Goal: Navigation & Orientation: Find specific page/section

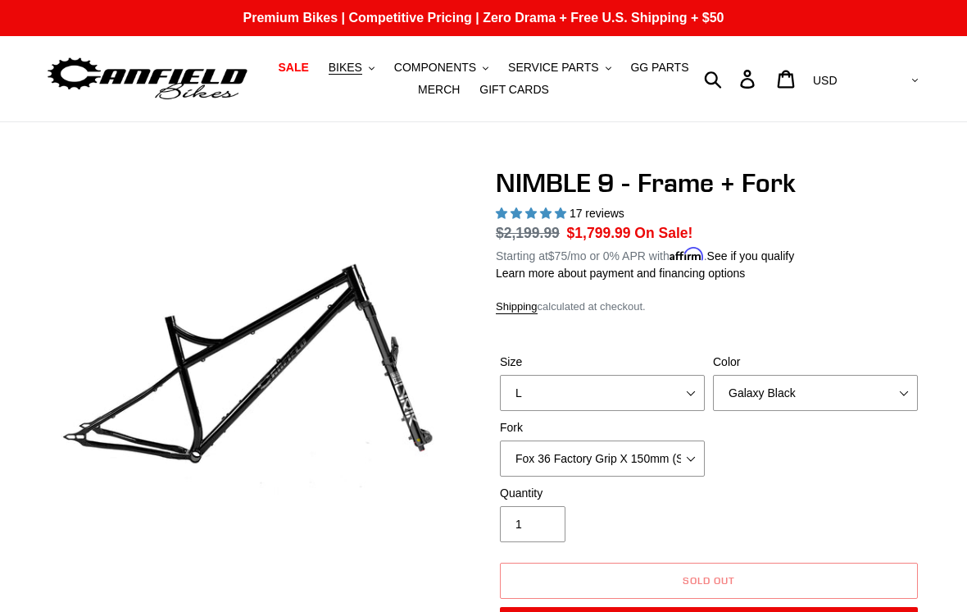
select select "L"
select select "Galaxy Black"
select select "Fox 36 Factory Grip X 150mm (Special Order)"
select select "highest-rating"
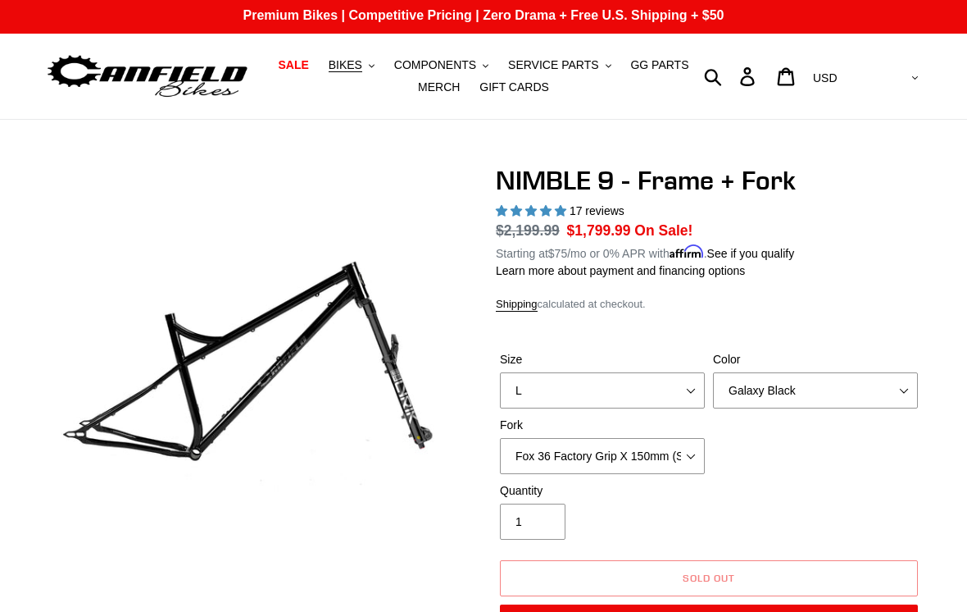
scroll to position [2, 0]
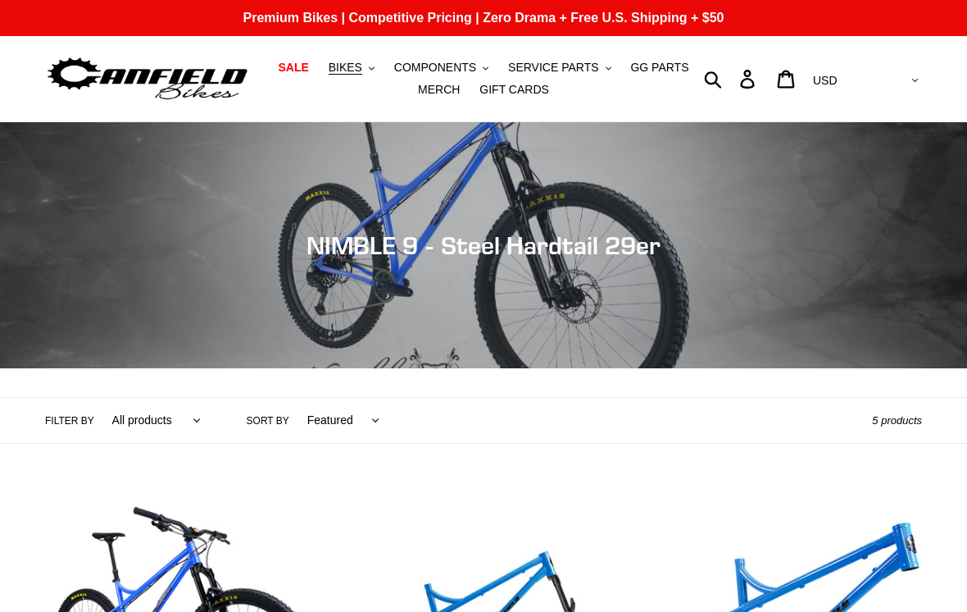
click at [298, 68] on span "SALE" at bounding box center [293, 68] width 30 height 14
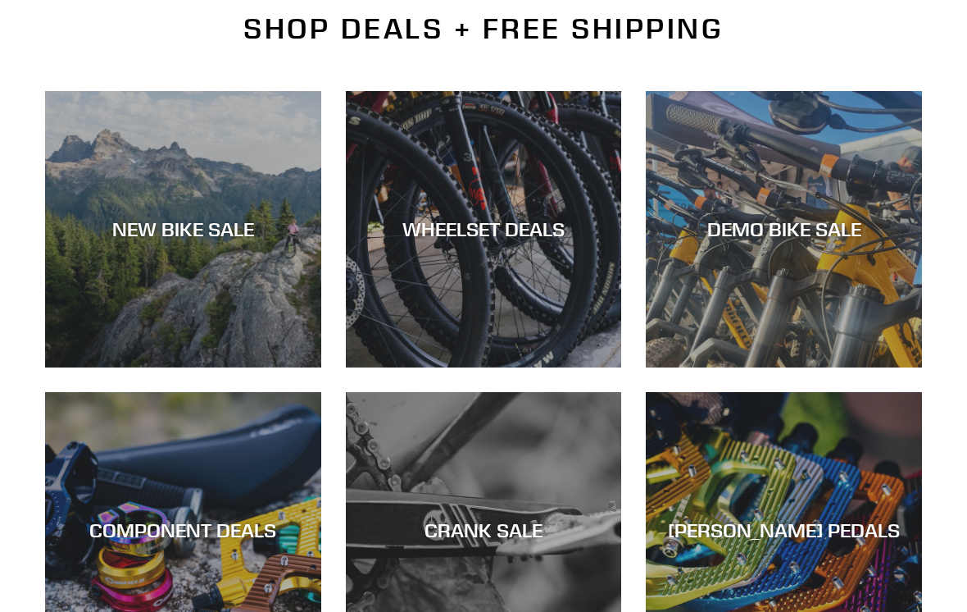
scroll to position [420, 0]
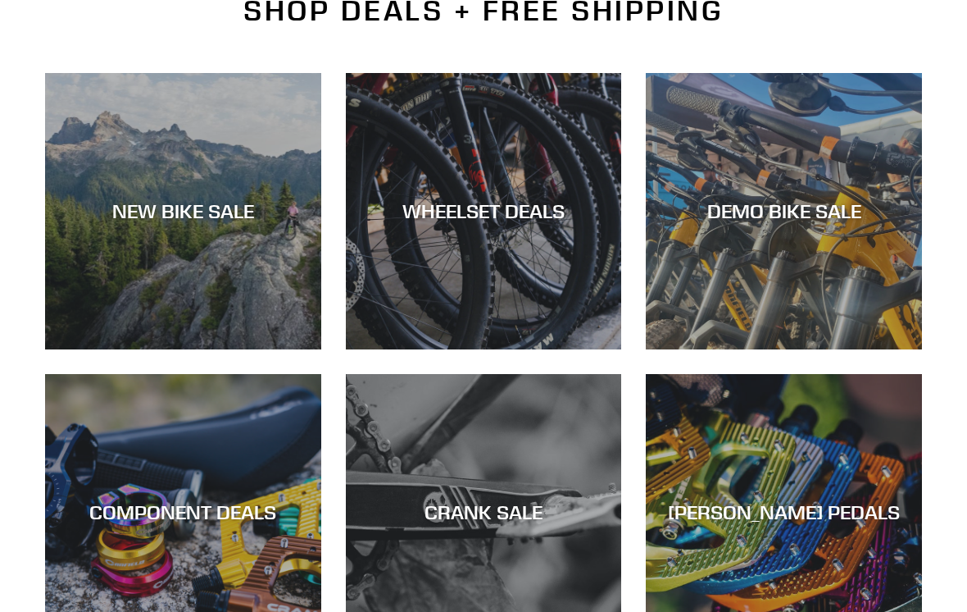
click at [178, 349] on div "NEW BIKE SALE" at bounding box center [183, 349] width 276 height 0
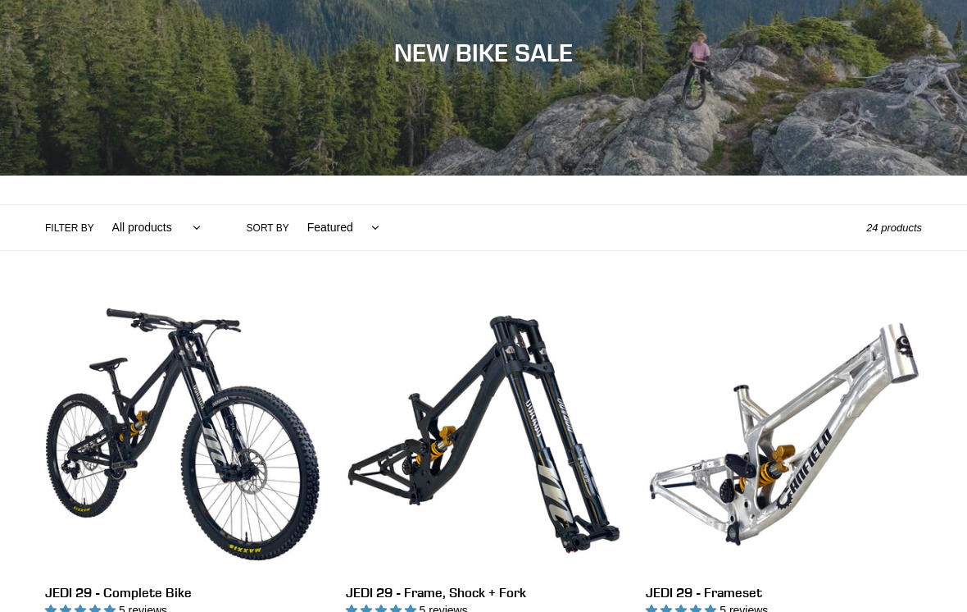
scroll to position [193, 0]
click at [139, 230] on select "All products 275 29er balance BFCM23 BFCM24 CBF [GEOGRAPHIC_DATA] [GEOGRAPHIC_D…" at bounding box center [153, 227] width 110 height 45
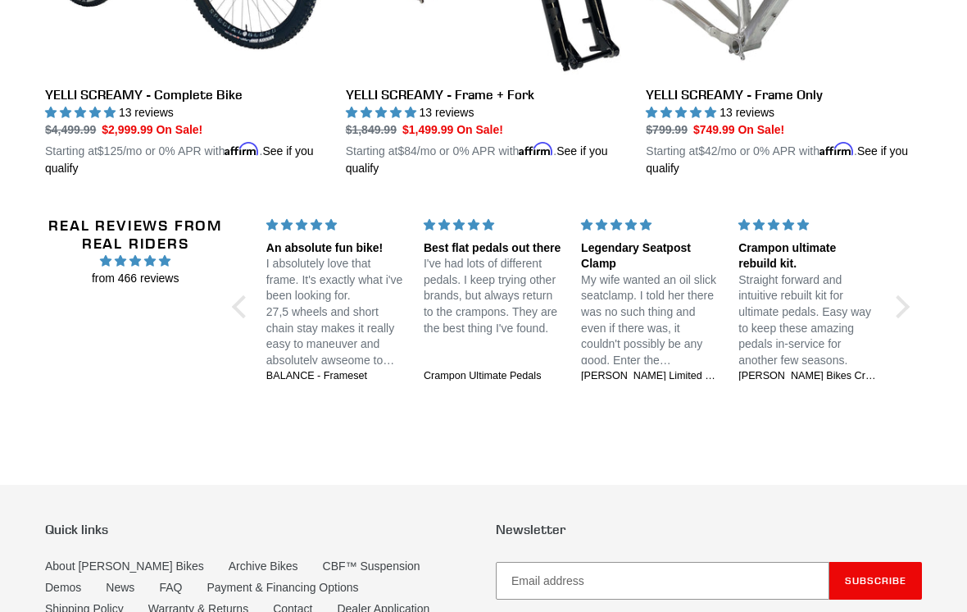
scroll to position [3536, 0]
